Goal: Find specific page/section: Find specific page/section

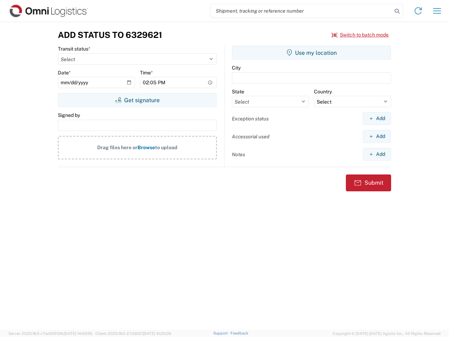
click at [301, 11] on input "search" at bounding box center [301, 10] width 182 height 13
click at [397, 11] on icon at bounding box center [397, 11] width 10 height 10
click at [418, 11] on icon at bounding box center [417, 10] width 11 height 11
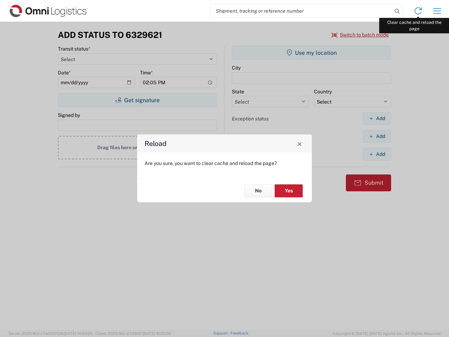
click at [437, 11] on div "Reload Are you sure, you want to clear cache and reload the page? No Yes" at bounding box center [224, 168] width 449 height 337
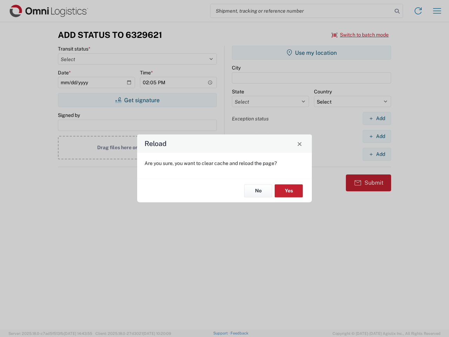
click at [360, 35] on div "Reload Are you sure, you want to clear cache and reload the page? No Yes" at bounding box center [224, 168] width 449 height 337
click at [137, 100] on div "Reload Are you sure, you want to clear cache and reload the page? No Yes" at bounding box center [224, 168] width 449 height 337
click at [311, 53] on div "Reload Are you sure, you want to clear cache and reload the page? No Yes" at bounding box center [224, 168] width 449 height 337
click at [377, 118] on div "Reload Are you sure, you want to clear cache and reload the page? No Yes" at bounding box center [224, 168] width 449 height 337
click at [377, 136] on div "Reload Are you sure, you want to clear cache and reload the page? No Yes" at bounding box center [224, 168] width 449 height 337
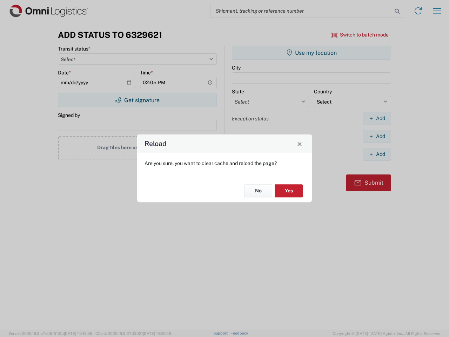
click at [377, 154] on div "Reload Are you sure, you want to clear cache and reload the page? No Yes" at bounding box center [224, 168] width 449 height 337
